Goal: Task Accomplishment & Management: Complete application form

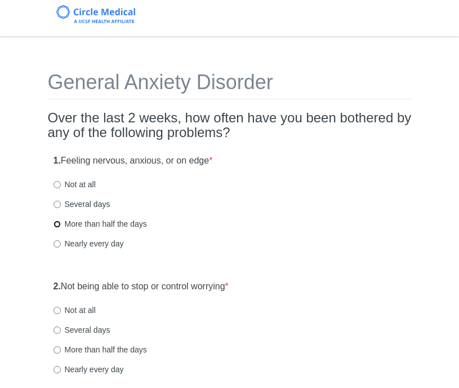
drag, startPoint x: 57, startPoint y: 224, endPoint x: 63, endPoint y: 224, distance: 6.2
click at [57, 224] on input "More than half the days" at bounding box center [57, 223] width 7 height 7
radio input "true"
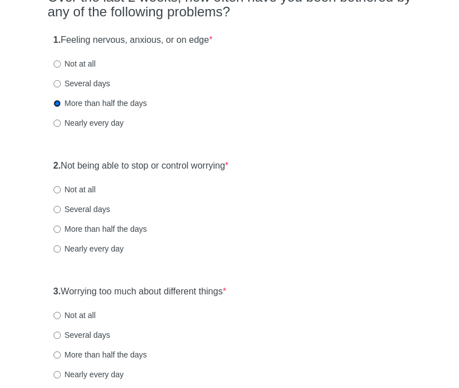
scroll to position [140, 0]
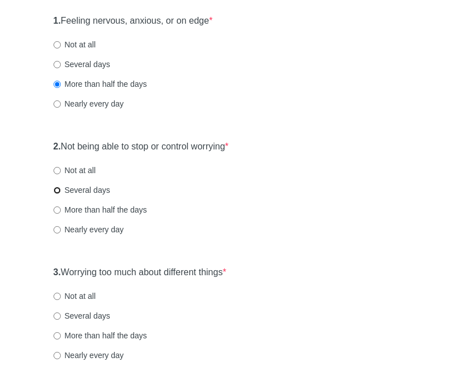
click at [60, 189] on input "Several days" at bounding box center [57, 189] width 7 height 7
radio input "true"
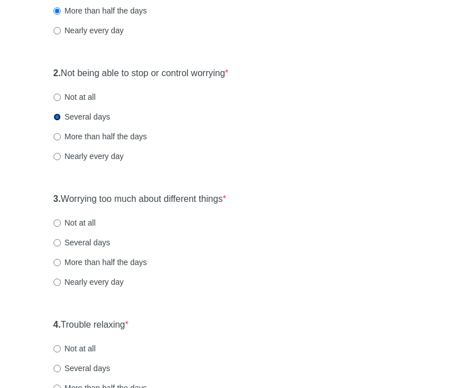
scroll to position [213, 0]
click at [56, 223] on input "Not at all" at bounding box center [57, 222] width 7 height 7
radio input "true"
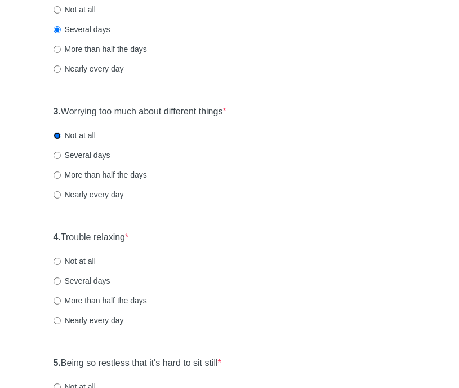
scroll to position [302, 0]
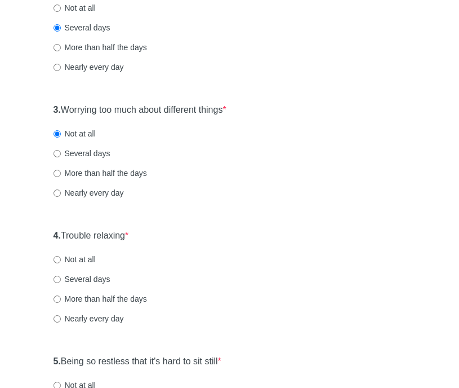
click at [60, 299] on label "More than half the days" at bounding box center [101, 298] width 94 height 11
click at [60, 299] on input "More than half the days" at bounding box center [57, 298] width 7 height 7
radio input "true"
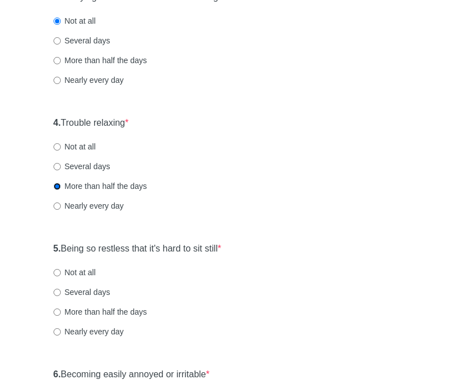
scroll to position [433, 0]
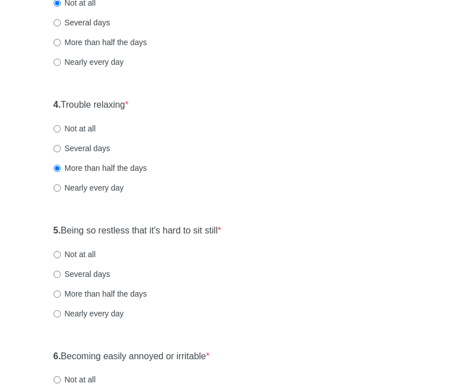
click at [61, 254] on label "Not at all" at bounding box center [75, 253] width 42 height 11
click at [61, 254] on input "Not at all" at bounding box center [57, 254] width 7 height 7
radio input "true"
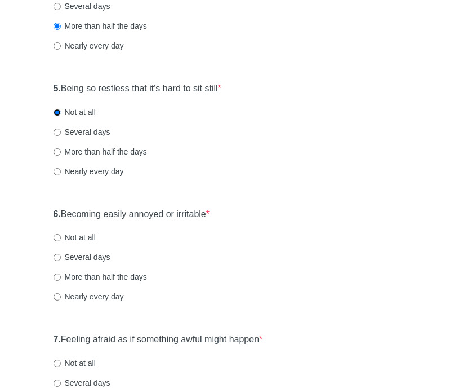
scroll to position [585, 0]
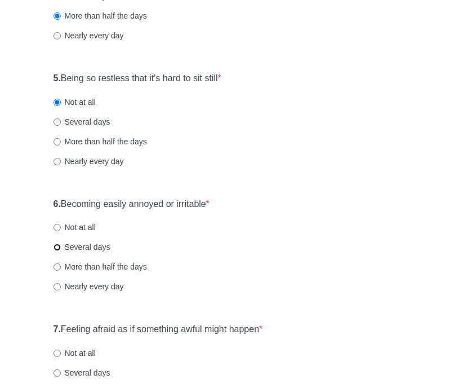
click at [59, 246] on input "Several days" at bounding box center [57, 246] width 7 height 7
radio input "true"
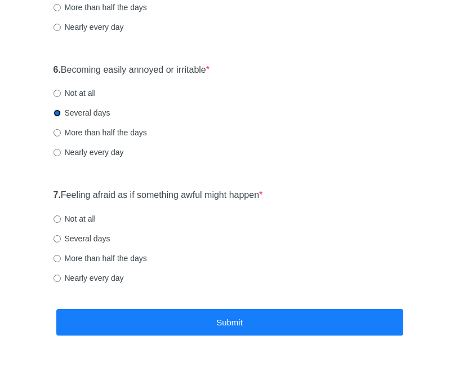
scroll to position [719, 0]
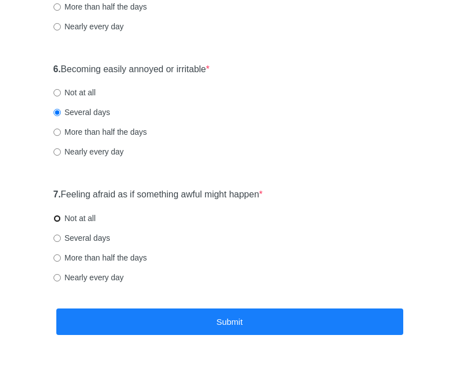
click at [58, 220] on input "Not at all" at bounding box center [57, 218] width 7 height 7
radio input "true"
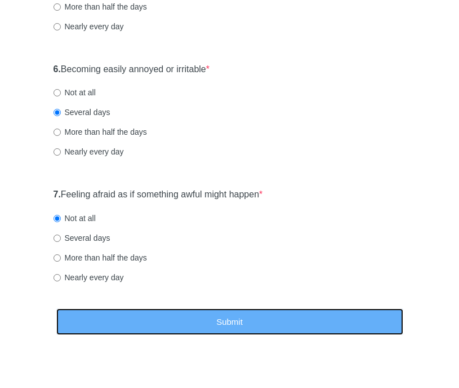
click at [245, 313] on button "Submit" at bounding box center [229, 321] width 347 height 26
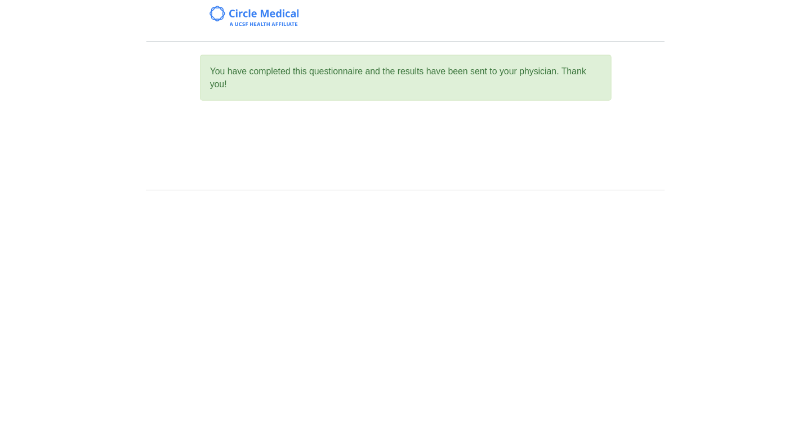
scroll to position [0, 0]
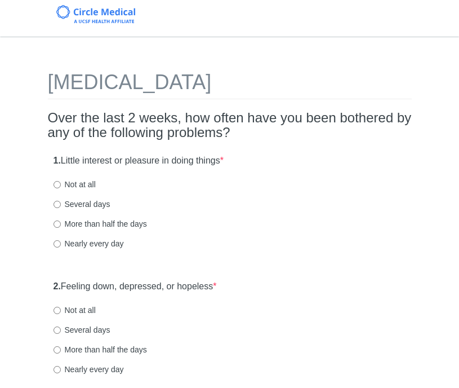
click at [63, 204] on label "Several days" at bounding box center [82, 203] width 57 height 11
click at [61, 204] on input "Several days" at bounding box center [57, 204] width 7 height 7
radio input "true"
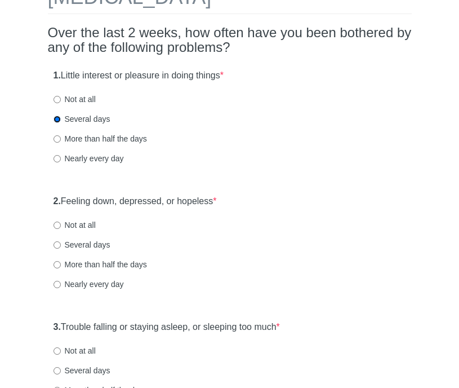
scroll to position [135, 0]
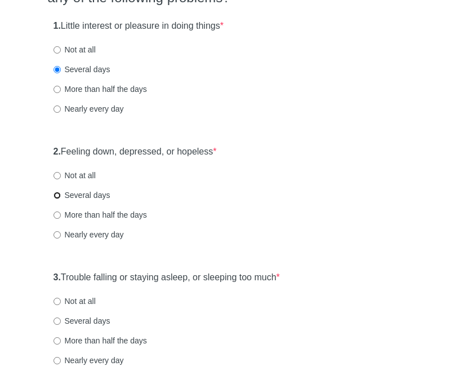
drag, startPoint x: 60, startPoint y: 193, endPoint x: 66, endPoint y: 194, distance: 6.9
click at [60, 193] on input "Several days" at bounding box center [57, 195] width 7 height 7
radio input "true"
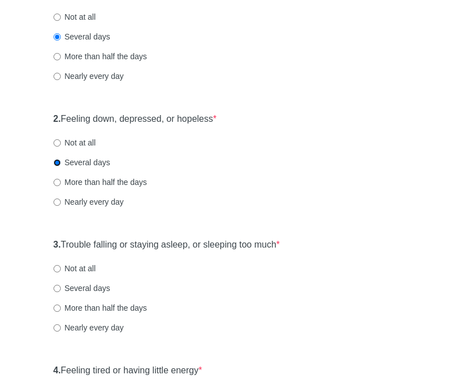
scroll to position [193, 0]
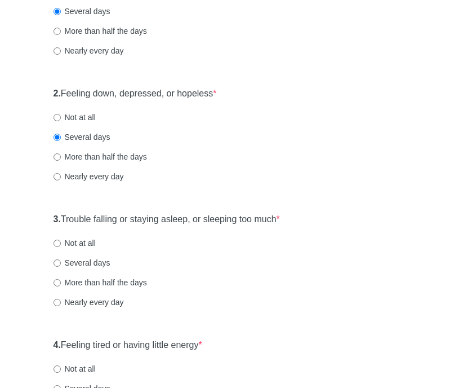
click at [68, 261] on label "Several days" at bounding box center [82, 262] width 57 height 11
click at [61, 261] on input "Several days" at bounding box center [57, 262] width 7 height 7
radio input "true"
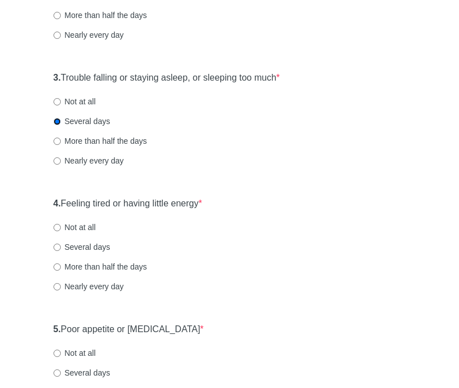
scroll to position [334, 0]
click at [54, 248] on input "Several days" at bounding box center [57, 246] width 7 height 7
radio input "true"
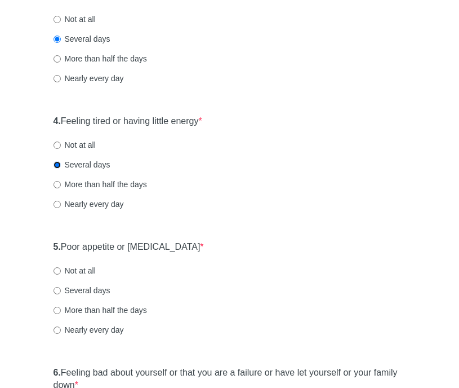
scroll to position [416, 0]
click at [62, 273] on label "Not at all" at bounding box center [75, 270] width 42 height 11
click at [61, 273] on input "Not at all" at bounding box center [57, 270] width 7 height 7
radio input "true"
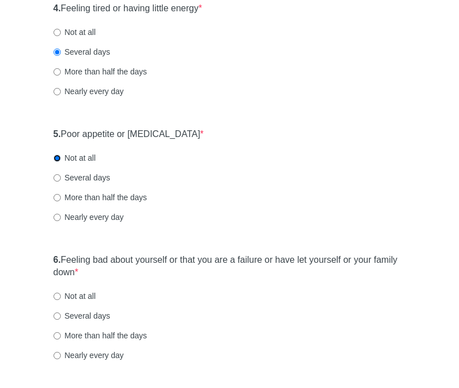
scroll to position [536, 0]
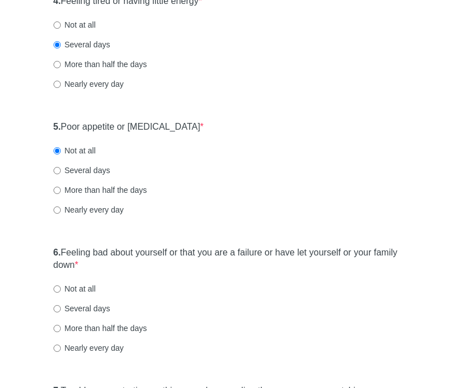
click at [61, 292] on label "Not at all" at bounding box center [75, 288] width 42 height 11
click at [61, 292] on input "Not at all" at bounding box center [57, 288] width 7 height 7
radio input "true"
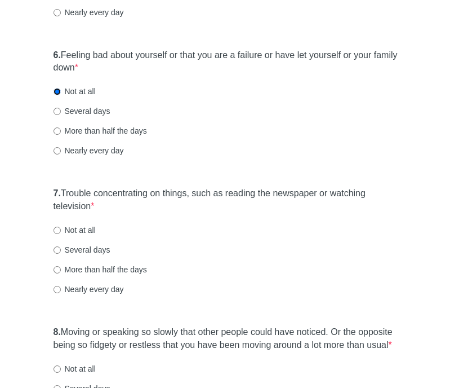
scroll to position [740, 0]
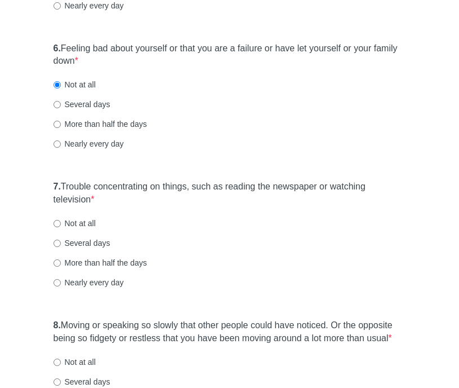
click at [61, 260] on label "More than half the days" at bounding box center [101, 262] width 94 height 11
click at [61, 260] on input "More than half the days" at bounding box center [57, 262] width 7 height 7
radio input "true"
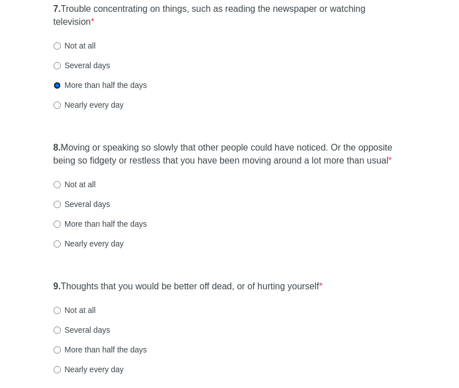
scroll to position [929, 0]
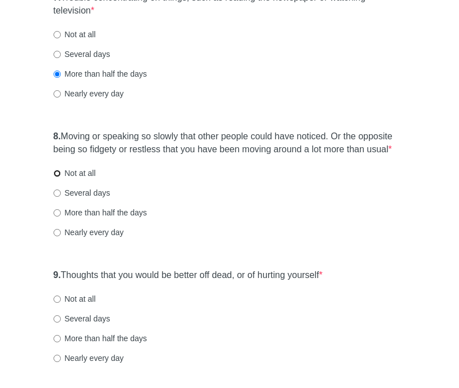
click at [57, 177] on input "Not at all" at bounding box center [57, 173] width 7 height 7
radio input "true"
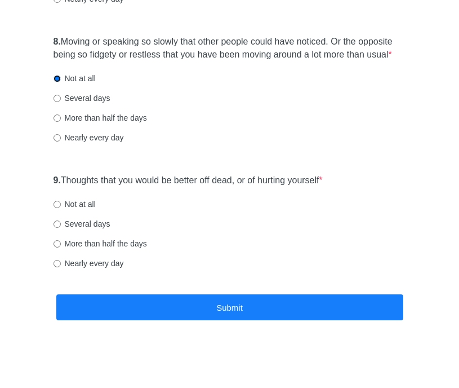
scroll to position [1022, 0]
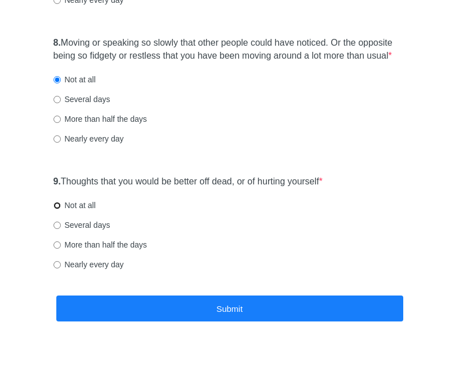
click at [60, 211] on label "Not at all" at bounding box center [75, 204] width 42 height 11
click at [60, 209] on input "Not at all" at bounding box center [57, 205] width 7 height 7
radio input "true"
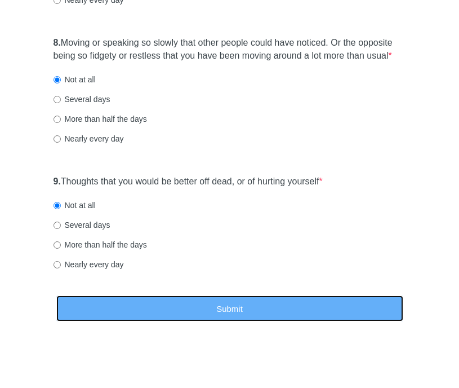
click at [224, 322] on button "Submit" at bounding box center [229, 308] width 347 height 26
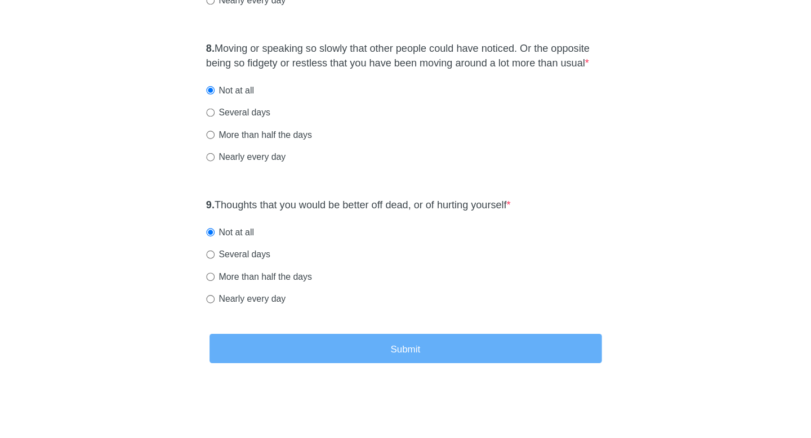
scroll to position [0, 0]
